Goal: Task Accomplishment & Management: Use online tool/utility

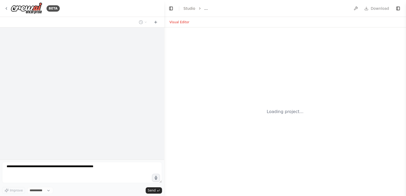
select select "****"
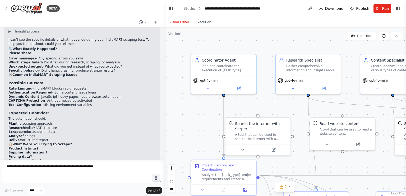
scroll to position [7629, 0]
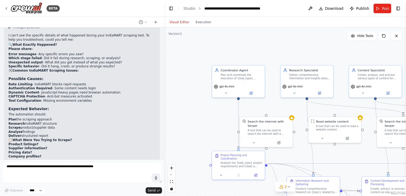
drag, startPoint x: 301, startPoint y: 113, endPoint x: 273, endPoint y: 93, distance: 34.9
click at [273, 93] on div ".deletable-edge-delete-btn { width: 20px; height: 20px; border: 0px solid #ffff…" at bounding box center [285, 111] width 242 height 169
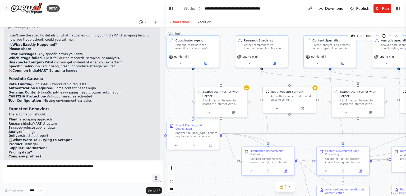
drag, startPoint x: 263, startPoint y: 89, endPoint x: 245, endPoint y: 75, distance: 22.5
click at [245, 75] on div ".deletable-edge-delete-btn { width: 20px; height: 20px; border: 0px solid #ffff…" at bounding box center [285, 111] width 242 height 169
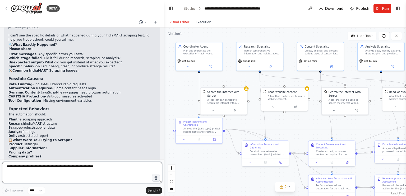
click at [60, 169] on textarea at bounding box center [82, 172] width 160 height 21
type textarea "**********"
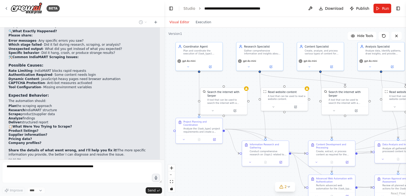
scroll to position [7661, 0]
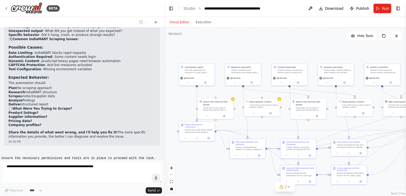
drag, startPoint x: 298, startPoint y: 117, endPoint x: 275, endPoint y: 121, distance: 23.7
click at [275, 121] on div ".deletable-edge-delete-btn { width: 20px; height: 20px; border: 0px solid #ffff…" at bounding box center [285, 111] width 242 height 169
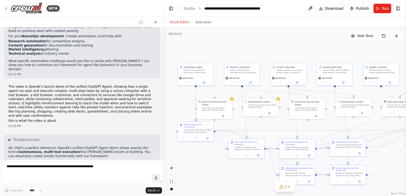
scroll to position [4562, 0]
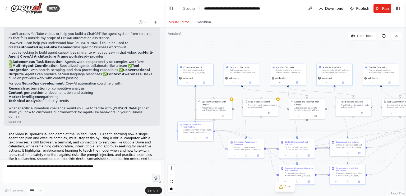
drag, startPoint x: 163, startPoint y: 107, endPoint x: 164, endPoint y: 173, distance: 66.4
click at [164, 173] on div "BETA i wnat to make an ai agent similar to chatgpt that could autnomously execu…" at bounding box center [203, 98] width 406 height 196
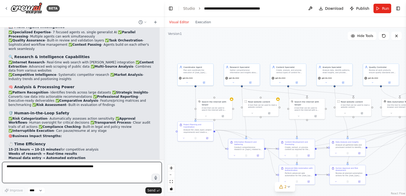
scroll to position [8044, 0]
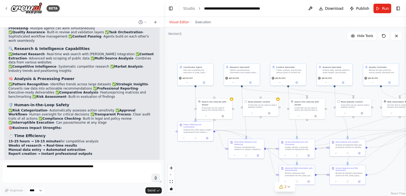
scroll to position [8053, 0]
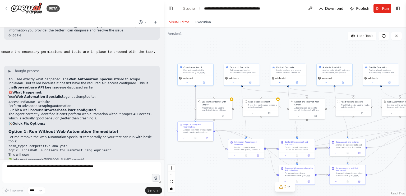
scroll to position [7776, 0]
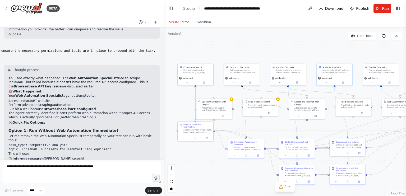
drag, startPoint x: 63, startPoint y: 114, endPoint x: 47, endPoint y: 105, distance: 18.2
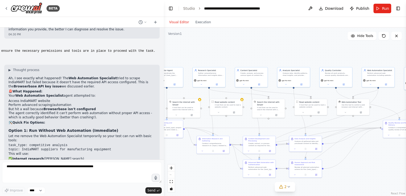
drag, startPoint x: 222, startPoint y: 54, endPoint x: 197, endPoint y: 53, distance: 24.6
click at [197, 53] on div ".deletable-edge-delete-btn { width: 20px; height: 20px; border: 0px solid #ffff…" at bounding box center [285, 111] width 242 height 169
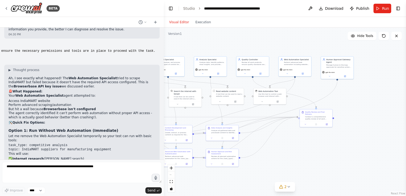
drag, startPoint x: 280, startPoint y: 57, endPoint x: 258, endPoint y: 40, distance: 27.8
click at [258, 40] on div ".deletable-edge-delete-btn { width: 20px; height: 20px; border: 0px solid #ffff…" at bounding box center [285, 111] width 242 height 169
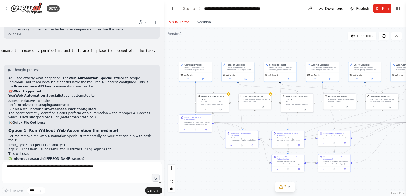
drag, startPoint x: 344, startPoint y: 140, endPoint x: 398, endPoint y: 150, distance: 54.8
click at [398, 150] on div ".deletable-edge-delete-btn { width: 20px; height: 20px; border: 0px solid #ffff…" at bounding box center [285, 111] width 242 height 169
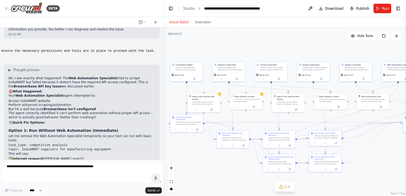
drag, startPoint x: 228, startPoint y: 164, endPoint x: 199, endPoint y: 159, distance: 29.6
click at [199, 159] on div ".deletable-edge-delete-btn { width: 20px; height: 20px; border: 0px solid #ffff…" at bounding box center [285, 111] width 242 height 169
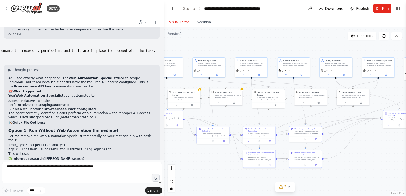
click at [171, 175] on div "React Flow controls" at bounding box center [171, 178] width 7 height 27
click at [171, 174] on div "React Flow controls" at bounding box center [171, 178] width 7 height 27
click at [172, 167] on icon "zoom in" at bounding box center [171, 168] width 3 height 3
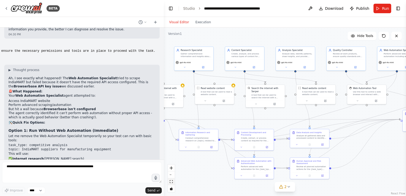
click at [171, 179] on button "fit view" at bounding box center [171, 181] width 7 height 7
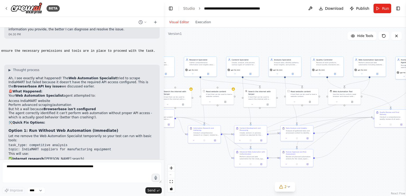
click at [172, 174] on div "React Flow controls" at bounding box center [171, 178] width 7 height 27
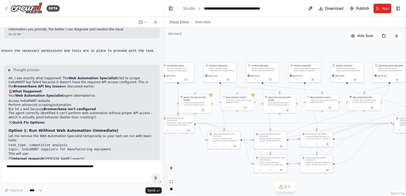
drag, startPoint x: 224, startPoint y: 173, endPoint x: 243, endPoint y: 174, distance: 18.8
click at [243, 174] on div ".deletable-edge-delete-btn { width: 20px; height: 20px; border: 0px solid #ffff…" at bounding box center [285, 111] width 242 height 169
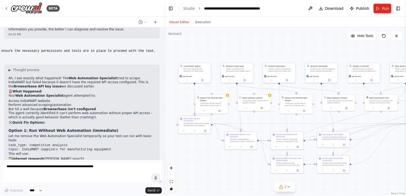
drag, startPoint x: 33, startPoint y: 116, endPoint x: 80, endPoint y: 115, distance: 47.1
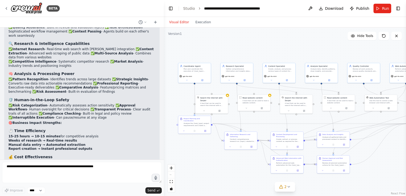
scroll to position [8053, 0]
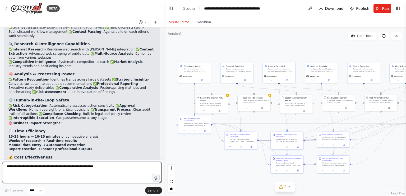
click at [30, 167] on textarea at bounding box center [82, 172] width 160 height 21
type textarea "**********"
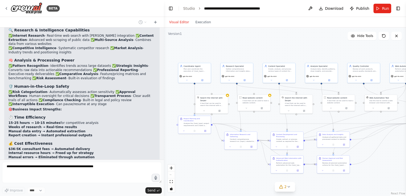
scroll to position [8085, 0]
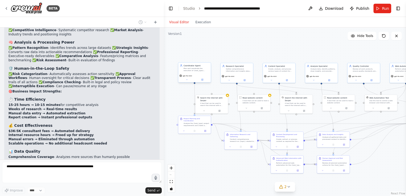
click at [201, 75] on div "gpt-4o-mini" at bounding box center [194, 76] width 30 height 3
click at [199, 72] on div "Coordinator Agent Plan and coordinate the execution of {task_type} workflows in…" at bounding box center [194, 68] width 33 height 11
click at [202, 80] on icon at bounding box center [202, 80] width 2 height 2
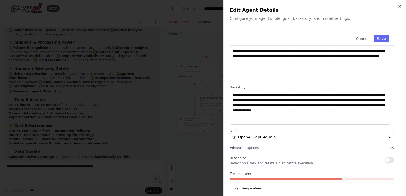
scroll to position [43, 0]
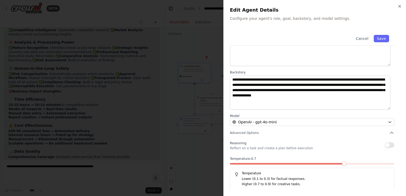
click at [346, 163] on span at bounding box center [344, 164] width 4 height 4
click at [358, 165] on span at bounding box center [360, 164] width 4 height 4
click at [288, 150] on p "Reflect on a task and create a plan before execution" at bounding box center [271, 148] width 83 height 4
click at [292, 152] on div "Reasoning Reflect on a task and create a plan before execution Temperature: 0.8…" at bounding box center [312, 165] width 164 height 50
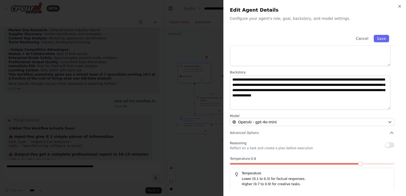
scroll to position [0, 0]
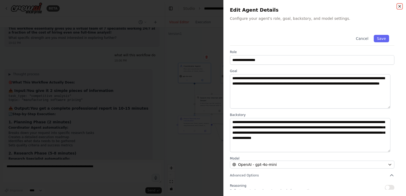
click at [401, 5] on icon "button" at bounding box center [400, 6] width 4 height 4
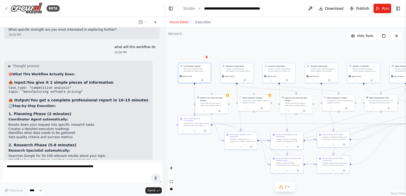
click at [216, 40] on div ".deletable-edge-delete-btn { width: 20px; height: 20px; border: 0px solid #ffff…" at bounding box center [285, 111] width 242 height 169
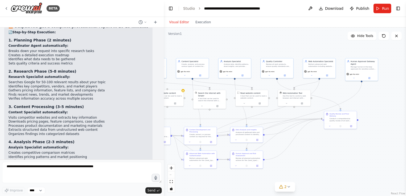
drag, startPoint x: 299, startPoint y: 59, endPoint x: 205, endPoint y: 55, distance: 94.2
click at [205, 55] on div ".deletable-edge-delete-btn { width: 20px; height: 20px; border: 0px solid #ffff…" at bounding box center [285, 111] width 242 height 169
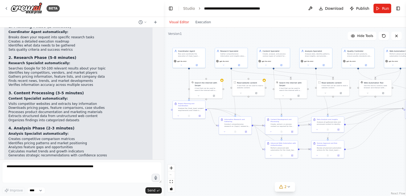
drag, startPoint x: 312, startPoint y: 172, endPoint x: 403, endPoint y: 162, distance: 91.8
click at [403, 162] on div ".deletable-edge-delete-btn { width: 20px; height: 20px; border: 0px solid #ffff…" at bounding box center [285, 111] width 242 height 169
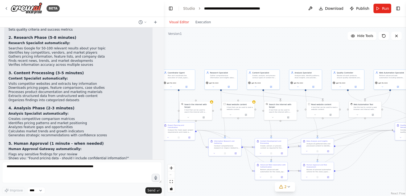
scroll to position [8516, 0]
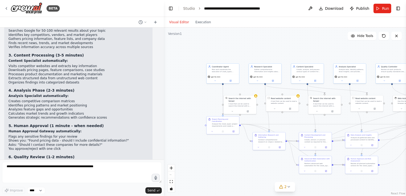
drag, startPoint x: 208, startPoint y: 165, endPoint x: 189, endPoint y: 171, distance: 20.1
click at [189, 171] on div ".deletable-edge-delete-btn { width: 20px; height: 20px; border: 0px solid #ffff…" at bounding box center [285, 111] width 242 height 169
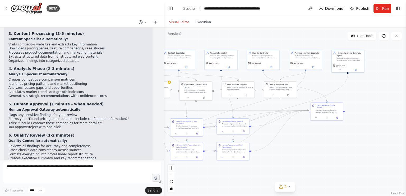
drag, startPoint x: 372, startPoint y: 153, endPoint x: 283, endPoint y: 153, distance: 89.6
click at [283, 153] on div ".deletable-edge-delete-btn { width: 20px; height: 20px; border: 0px solid #ffff…" at bounding box center [285, 111] width 242 height 169
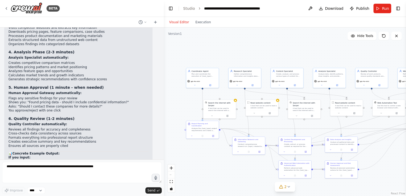
scroll to position [8573, 0]
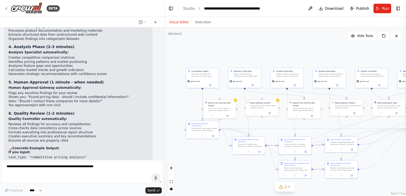
drag, startPoint x: 264, startPoint y: 52, endPoint x: 386, endPoint y: 65, distance: 123.4
click at [386, 65] on div ".deletable-edge-delete-btn { width: 20px; height: 20px; border: 0px solid #ffff…" at bounding box center [285, 111] width 242 height 169
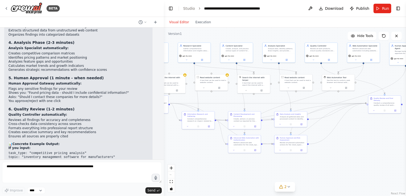
drag, startPoint x: 308, startPoint y: 55, endPoint x: 253, endPoint y: 29, distance: 60.5
click at [253, 29] on div ".deletable-edge-delete-btn { width: 20px; height: 20px; border: 0px solid #ffff…" at bounding box center [285, 111] width 242 height 169
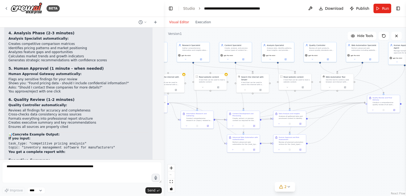
scroll to position [8591, 0]
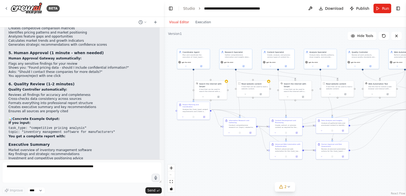
drag, startPoint x: 244, startPoint y: 35, endPoint x: 303, endPoint y: 43, distance: 59.7
click at [303, 43] on div ".deletable-edge-delete-btn { width: 20px; height: 20px; border: 0px solid #ffff…" at bounding box center [285, 111] width 242 height 169
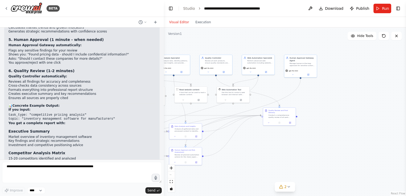
drag, startPoint x: 383, startPoint y: 157, endPoint x: 219, endPoint y: 162, distance: 163.4
click at [219, 162] on div ".deletable-edge-delete-btn { width: 20px; height: 20px; border: 0px solid #ffff…" at bounding box center [285, 111] width 242 height 169
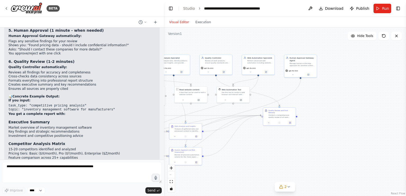
scroll to position [8625, 0]
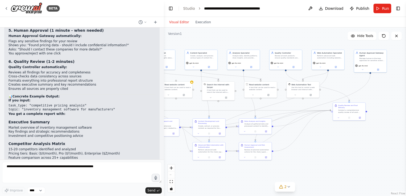
drag, startPoint x: 239, startPoint y: 142, endPoint x: 338, endPoint y: 133, distance: 99.8
click at [338, 133] on div ".deletable-edge-delete-btn { width: 20px; height: 20px; border: 0px solid #ffff…" at bounding box center [285, 111] width 242 height 169
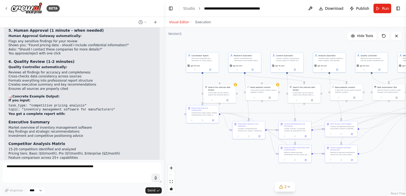
drag, startPoint x: 183, startPoint y: 147, endPoint x: 239, endPoint y: 154, distance: 56.7
click at [239, 154] on div ".deletable-edge-delete-btn { width: 20px; height: 20px; border: 0px solid #ffff…" at bounding box center [285, 111] width 242 height 169
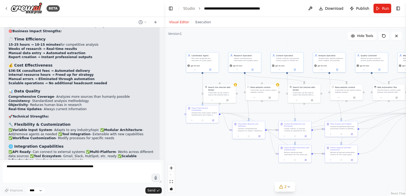
scroll to position [8147, 0]
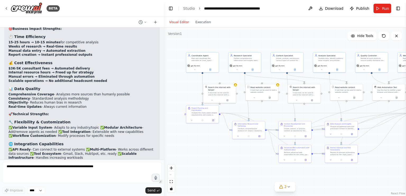
drag, startPoint x: 46, startPoint y: 105, endPoint x: 102, endPoint y: 105, distance: 55.3
drag, startPoint x: 31, startPoint y: 113, endPoint x: 62, endPoint y: 113, distance: 31.5
drag, startPoint x: 25, startPoint y: 116, endPoint x: 74, endPoint y: 119, distance: 49.0
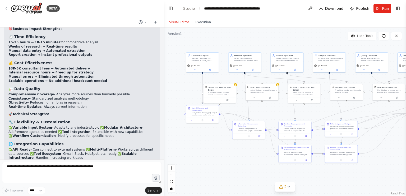
drag, startPoint x: 26, startPoint y: 126, endPoint x: 73, endPoint y: 124, distance: 47.1
drag, startPoint x: 91, startPoint y: 125, endPoint x: 130, endPoint y: 124, distance: 38.3
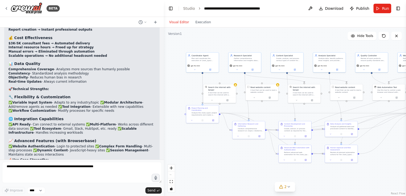
drag, startPoint x: 76, startPoint y: 116, endPoint x: 30, endPoint y: 113, distance: 45.6
drag, startPoint x: 71, startPoint y: 150, endPoint x: 44, endPoint y: 131, distance: 33.7
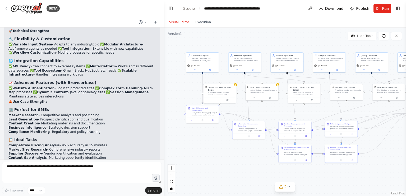
drag, startPoint x: 66, startPoint y: 127, endPoint x: 37, endPoint y: 124, distance: 29.5
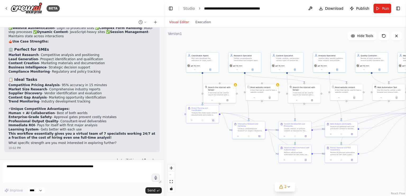
scroll to position [8291, 0]
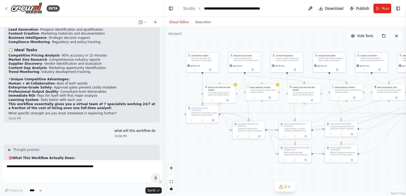
scroll to position [8370, 0]
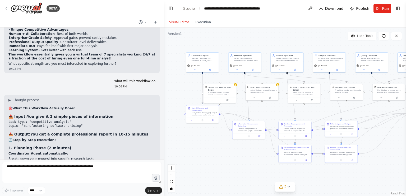
drag, startPoint x: 77, startPoint y: 81, endPoint x: 3, endPoint y: 81, distance: 73.5
click at [3, 81] on div "i wnat to make an ai agent similar to chatgpt that could autnomously execute th…" at bounding box center [82, 93] width 164 height 132
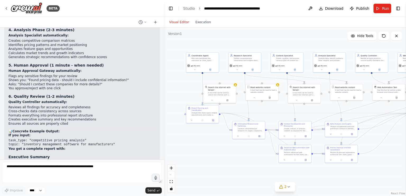
scroll to position [8625, 0]
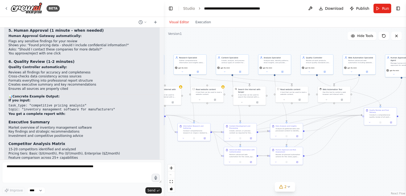
drag, startPoint x: 272, startPoint y: 45, endPoint x: 211, endPoint y: 47, distance: 60.3
click at [211, 47] on div ".deletable-edge-delete-btn { width: 20px; height: 20px; border: 0px solid #ffff…" at bounding box center [285, 111] width 242 height 169
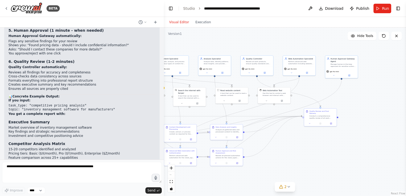
drag, startPoint x: 262, startPoint y: 46, endPoint x: 207, endPoint y: 47, distance: 54.5
click at [207, 47] on div ".deletable-edge-delete-btn { width: 20px; height: 20px; border: 0px solid #ffff…" at bounding box center [285, 111] width 242 height 169
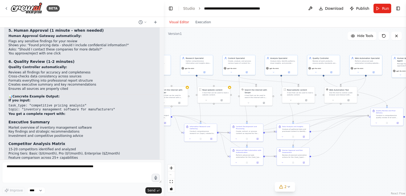
drag, startPoint x: 207, startPoint y: 47, endPoint x: 307, endPoint y: 54, distance: 99.6
click at [307, 54] on div ".deletable-edge-delete-btn { width: 20px; height: 20px; border: 0px solid #ffff…" at bounding box center [285, 111] width 242 height 169
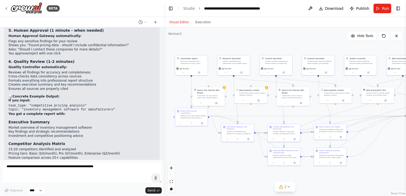
drag, startPoint x: 215, startPoint y: 159, endPoint x: 233, endPoint y: 139, distance: 27.7
click at [233, 139] on div ".deletable-edge-delete-btn { width: 20px; height: 20px; border: 0px solid #ffff…" at bounding box center [285, 111] width 242 height 169
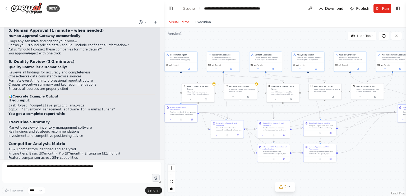
drag, startPoint x: 219, startPoint y: 161, endPoint x: 193, endPoint y: 171, distance: 27.6
click at [193, 171] on div ".deletable-edge-delete-btn { width: 20px; height: 20px; border: 0px solid #ffff…" at bounding box center [285, 111] width 242 height 169
drag, startPoint x: 205, startPoint y: 42, endPoint x: 244, endPoint y: 48, distance: 39.3
click at [244, 48] on div ".deletable-edge-delete-btn { width: 20px; height: 20px; border: 0px solid #ffff…" at bounding box center [285, 111] width 242 height 169
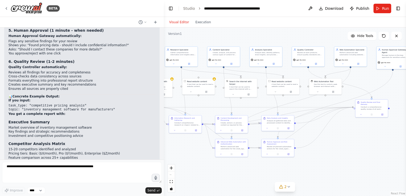
drag, startPoint x: 244, startPoint y: 48, endPoint x: 164, endPoint y: 37, distance: 81.1
click at [164, 37] on div "BETA i wnat to make an ai agent similar to chatgpt that could autnomously execu…" at bounding box center [203, 98] width 406 height 196
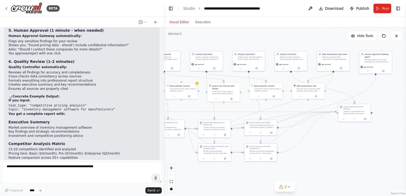
drag, startPoint x: 348, startPoint y: 150, endPoint x: 332, endPoint y: 155, distance: 17.4
click at [332, 155] on div ".deletable-edge-delete-btn { width: 20px; height: 20px; border: 0px solid #ffff…" at bounding box center [285, 111] width 242 height 169
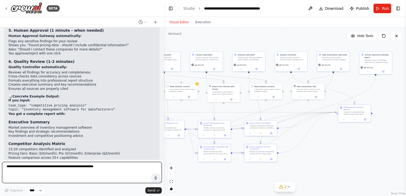
click at [89, 168] on textarea at bounding box center [82, 172] width 160 height 21
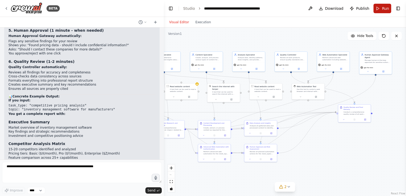
click at [381, 10] on button "Run" at bounding box center [383, 9] width 18 height 10
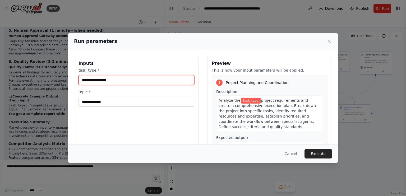
click at [97, 81] on input "task_type *" at bounding box center [137, 80] width 116 height 10
type input "*"
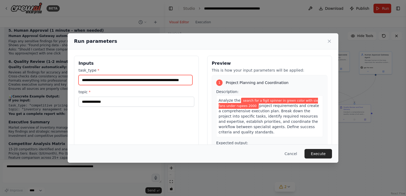
scroll to position [0, 8]
type input "**********"
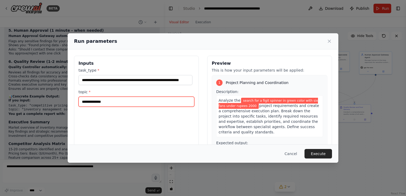
scroll to position [0, 0]
click at [98, 101] on input "topic *" at bounding box center [137, 102] width 116 height 10
type input "**********"
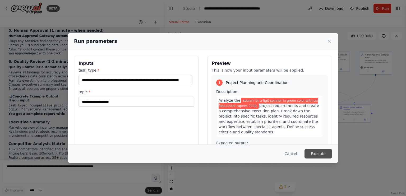
click at [323, 155] on button "Execute" at bounding box center [318, 154] width 27 height 10
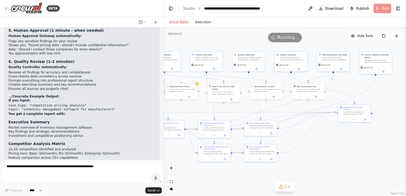
click at [197, 21] on button "Execution" at bounding box center [203, 22] width 22 height 6
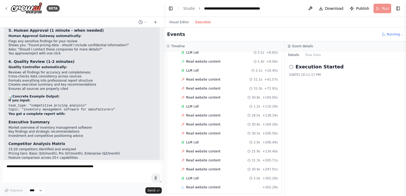
scroll to position [204, 0]
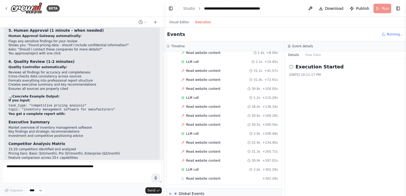
click at [192, 19] on button "Execution" at bounding box center [203, 22] width 22 height 6
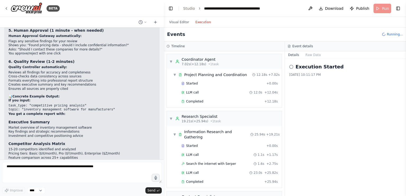
scroll to position [213, 0]
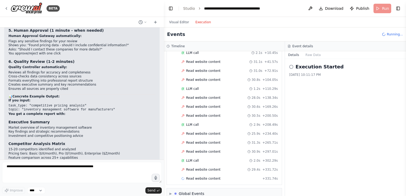
click at [316, 29] on div "Events Running..." at bounding box center [285, 34] width 242 height 14
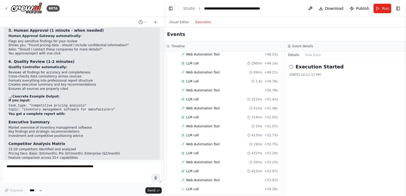
scroll to position [8625, 0]
click at [172, 24] on button "Visual Editor" at bounding box center [179, 22] width 26 height 6
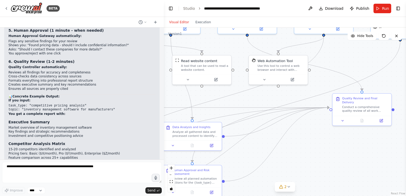
click at [346, 147] on div ".deletable-edge-delete-btn { width: 20px; height: 20px; border: 0px solid #ffff…" at bounding box center [285, 111] width 242 height 169
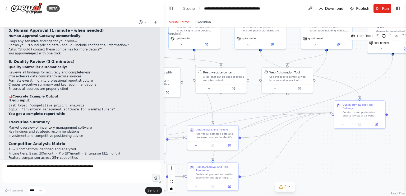
drag, startPoint x: 312, startPoint y: 172, endPoint x: 358, endPoint y: 153, distance: 49.7
click at [356, 154] on div ".deletable-edge-delete-btn { width: 20px; height: 20px; border: 0px solid #ffff…" at bounding box center [285, 111] width 242 height 169
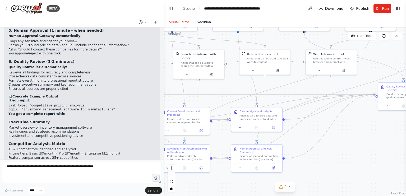
click at [200, 20] on button "Execution" at bounding box center [203, 22] width 22 height 6
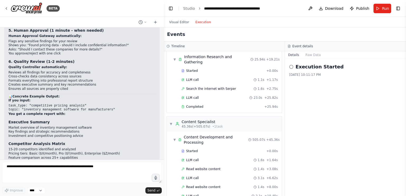
scroll to position [0, 0]
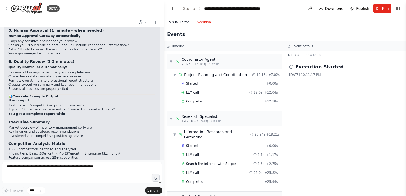
click at [175, 22] on button "Visual Editor" at bounding box center [179, 22] width 26 height 6
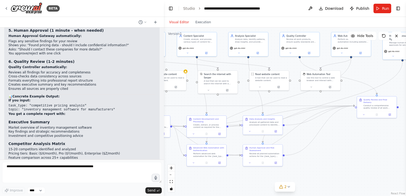
drag, startPoint x: 376, startPoint y: 155, endPoint x: 378, endPoint y: 159, distance: 4.9
click at [378, 159] on div ".deletable-edge-delete-btn { width: 20px; height: 20px; border: 0px solid #ffff…" at bounding box center [285, 111] width 242 height 169
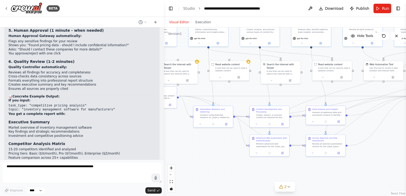
drag, startPoint x: 272, startPoint y: 175, endPoint x: 406, endPoint y: 150, distance: 136.3
click at [406, 150] on div "BETA i wnat to make an ai agent similar to chatgpt that could autnomously execu…" at bounding box center [203, 98] width 406 height 196
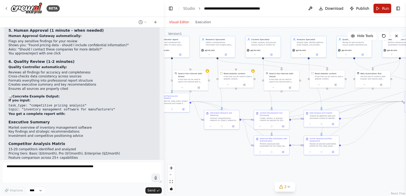
click at [377, 7] on button "Run" at bounding box center [383, 9] width 18 height 10
click at [195, 24] on button "Execution" at bounding box center [203, 22] width 22 height 6
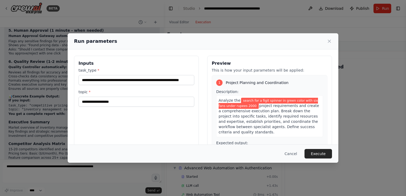
scroll to position [424, 0]
click at [291, 156] on button "Cancel" at bounding box center [290, 154] width 21 height 10
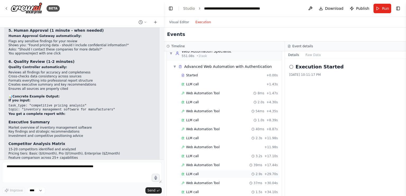
scroll to position [678, 0]
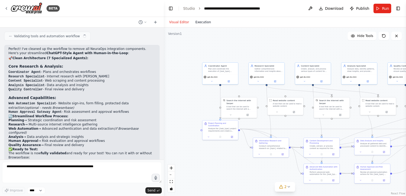
click at [200, 22] on button "Execution" at bounding box center [203, 22] width 22 height 6
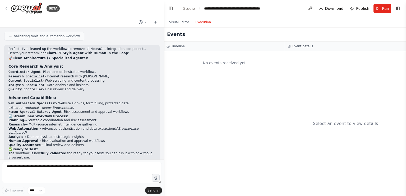
scroll to position [7398, 0]
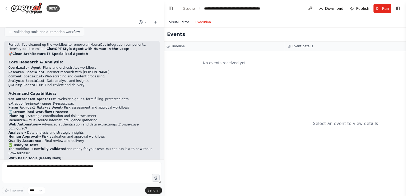
click at [172, 21] on button "Visual Editor" at bounding box center [179, 22] width 26 height 6
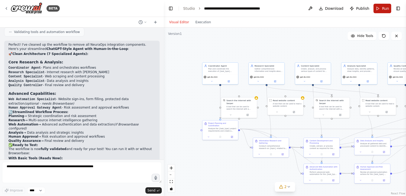
click at [379, 8] on button "Run" at bounding box center [383, 9] width 18 height 10
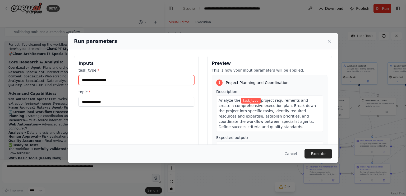
click at [114, 78] on input "task_type *" at bounding box center [137, 80] width 116 height 10
type input "*"
click at [110, 81] on input "**********" at bounding box center [137, 80] width 116 height 10
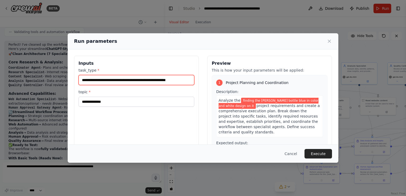
type input "**********"
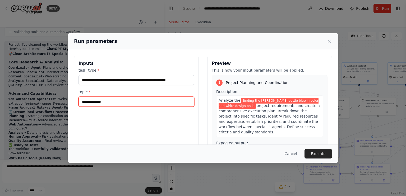
click at [95, 105] on input "topic *" at bounding box center [137, 102] width 116 height 10
type input "**********"
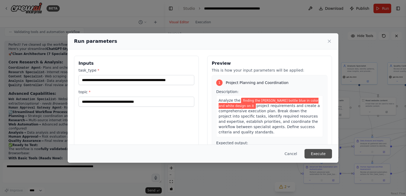
click at [324, 151] on button "Execute" at bounding box center [318, 154] width 27 height 10
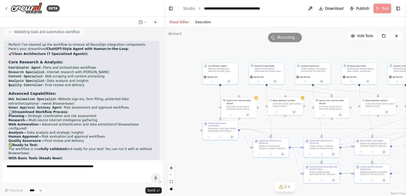
click at [197, 20] on button "Execution" at bounding box center [203, 22] width 22 height 6
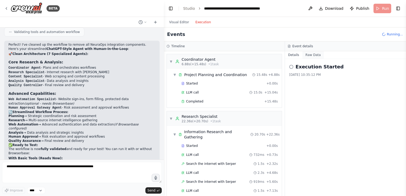
scroll to position [696, 0]
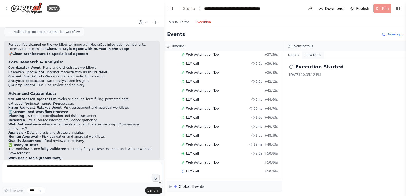
click at [310, 54] on button "Raw Data" at bounding box center [313, 54] width 22 height 7
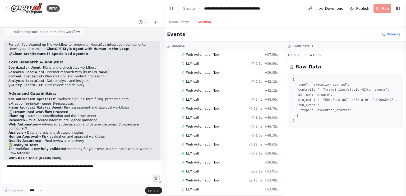
click at [293, 54] on button "Details" at bounding box center [293, 54] width 17 height 7
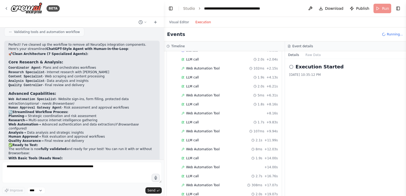
scroll to position [705, 0]
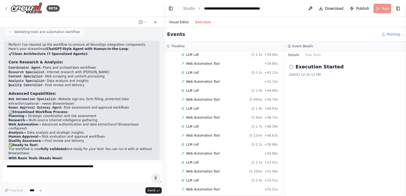
click at [176, 23] on button "Visual Editor" at bounding box center [179, 22] width 26 height 6
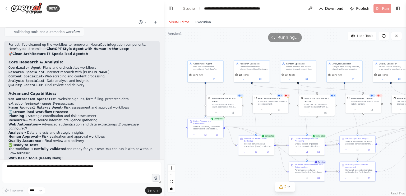
drag, startPoint x: 323, startPoint y: 51, endPoint x: 213, endPoint y: 26, distance: 112.7
click at [217, 26] on div "Visual Editor Execution Version 1 Hide Tools .deletable-edge-delete-btn { width…" at bounding box center [285, 106] width 242 height 179
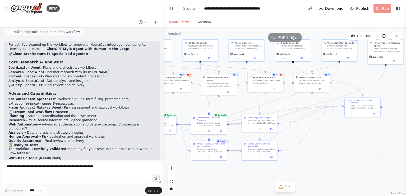
drag, startPoint x: 364, startPoint y: 130, endPoint x: 357, endPoint y: 132, distance: 7.3
click at [357, 132] on div ".deletable-edge-delete-btn { width: 20px; height: 20px; border: 0px solid #ffff…" at bounding box center [285, 111] width 242 height 169
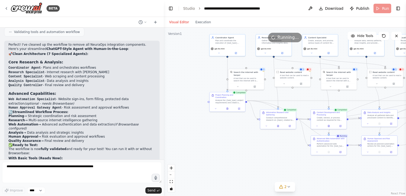
drag, startPoint x: 207, startPoint y: 181, endPoint x: 321, endPoint y: 176, distance: 114.1
click at [321, 176] on div ".deletable-edge-delete-btn { width: 20px; height: 20px; border: 0px solid #ffff…" at bounding box center [285, 111] width 242 height 169
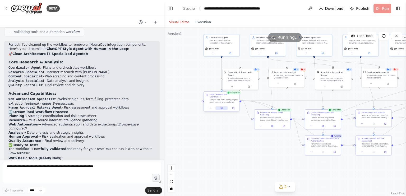
click at [220, 107] on icon at bounding box center [221, 108] width 2 height 2
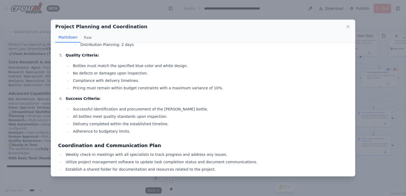
scroll to position [400, 0]
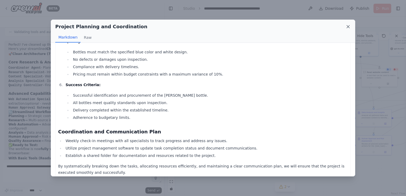
click at [347, 26] on icon at bounding box center [348, 26] width 5 height 5
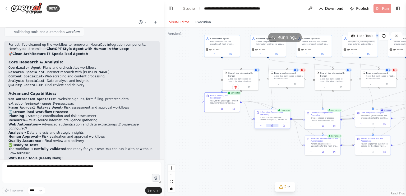
click at [273, 125] on icon at bounding box center [273, 125] width 1 height 1
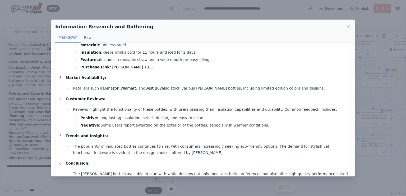
scroll to position [201, 0]
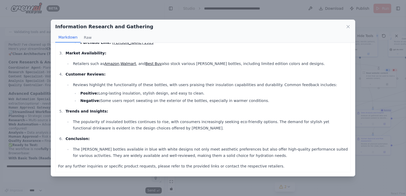
click at [342, 25] on div "Information Research and Gathering" at bounding box center [203, 26] width 296 height 7
click at [349, 26] on icon at bounding box center [348, 26] width 3 height 3
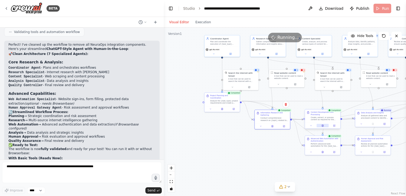
click at [325, 127] on button at bounding box center [323, 125] width 12 height 3
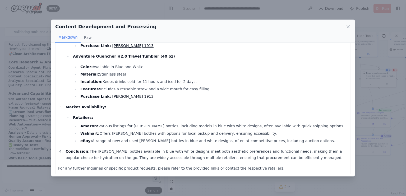
scroll to position [139, 0]
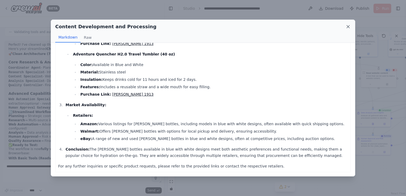
click at [346, 28] on icon at bounding box center [348, 26] width 5 height 5
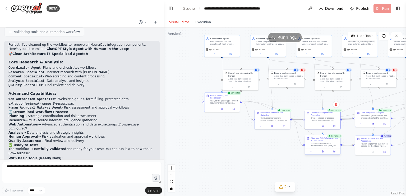
click at [322, 153] on div at bounding box center [322, 152] width 35 height 6
click at [324, 153] on button at bounding box center [323, 151] width 12 height 3
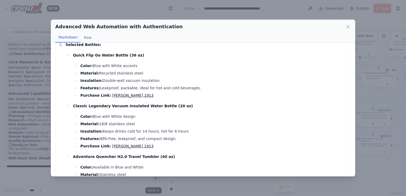
scroll to position [0, 0]
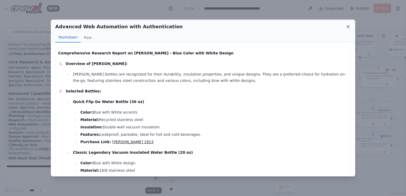
click at [350, 27] on icon at bounding box center [348, 26] width 5 height 5
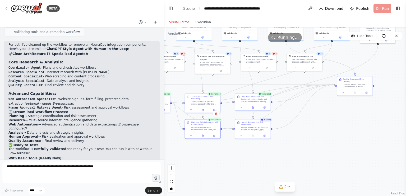
drag, startPoint x: 373, startPoint y: 185, endPoint x: 252, endPoint y: 169, distance: 122.4
click at [252, 169] on div ".deletable-edge-delete-btn { width: 20px; height: 20px; border: 0px solid #ffff…" at bounding box center [285, 111] width 242 height 169
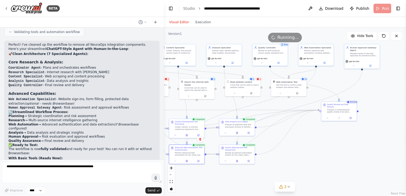
drag, startPoint x: 345, startPoint y: 121, endPoint x: 330, endPoint y: 146, distance: 29.2
click at [330, 146] on div ".deletable-edge-delete-btn { width: 20px; height: 20px; border: 0px solid #ffff…" at bounding box center [285, 111] width 242 height 169
click at [239, 134] on button at bounding box center [237, 132] width 12 height 3
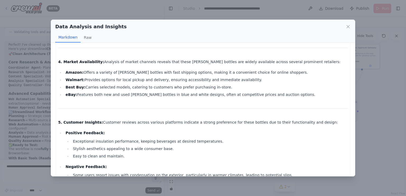
scroll to position [268, 0]
click at [347, 24] on div "Data Analysis and Insights" at bounding box center [203, 26] width 296 height 7
click at [347, 24] on icon at bounding box center [348, 26] width 5 height 5
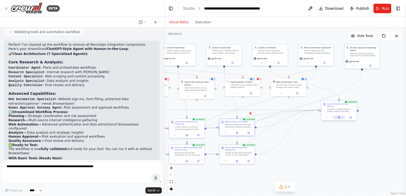
click at [338, 117] on icon at bounding box center [339, 118] width 2 height 2
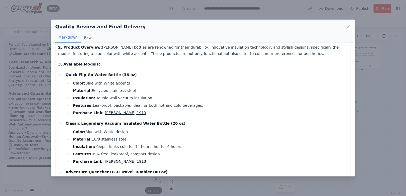
scroll to position [49, 0]
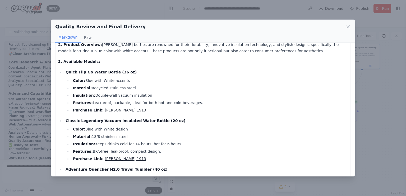
click at [105, 108] on link "[PERSON_NAME] 1913" at bounding box center [125, 110] width 41 height 4
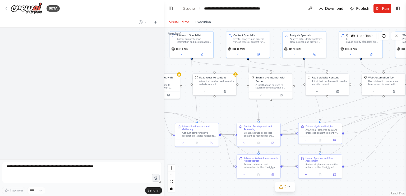
drag, startPoint x: 314, startPoint y: 60, endPoint x: 254, endPoint y: 71, distance: 61.3
click at [134, 0] on html "**********" at bounding box center [203, 98] width 406 height 196
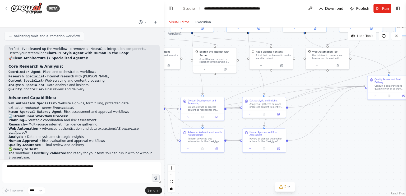
scroll to position [7398, 0]
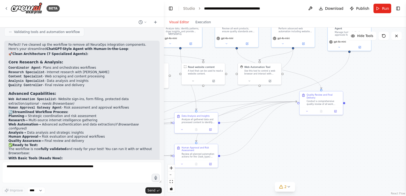
drag, startPoint x: 349, startPoint y: 144, endPoint x: 281, endPoint y: 159, distance: 69.9
click at [281, 159] on div ".deletable-edge-delete-btn { width: 20px; height: 20px; border: 0px solid #ffff…" at bounding box center [285, 111] width 242 height 169
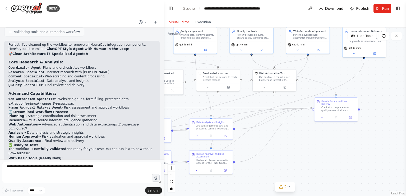
drag, startPoint x: 265, startPoint y: 138, endPoint x: 280, endPoint y: 144, distance: 16.3
click at [280, 144] on div ".deletable-edge-delete-btn { width: 20px; height: 20px; border: 0px solid #ffff…" at bounding box center [285, 111] width 242 height 169
click at [204, 24] on button "Execution" at bounding box center [203, 22] width 22 height 6
click at [174, 21] on button "Visual Editor" at bounding box center [179, 22] width 26 height 6
click at [288, 189] on icon at bounding box center [289, 187] width 4 height 4
